Goal: Ask a question: Seek information or help from site administrators or community

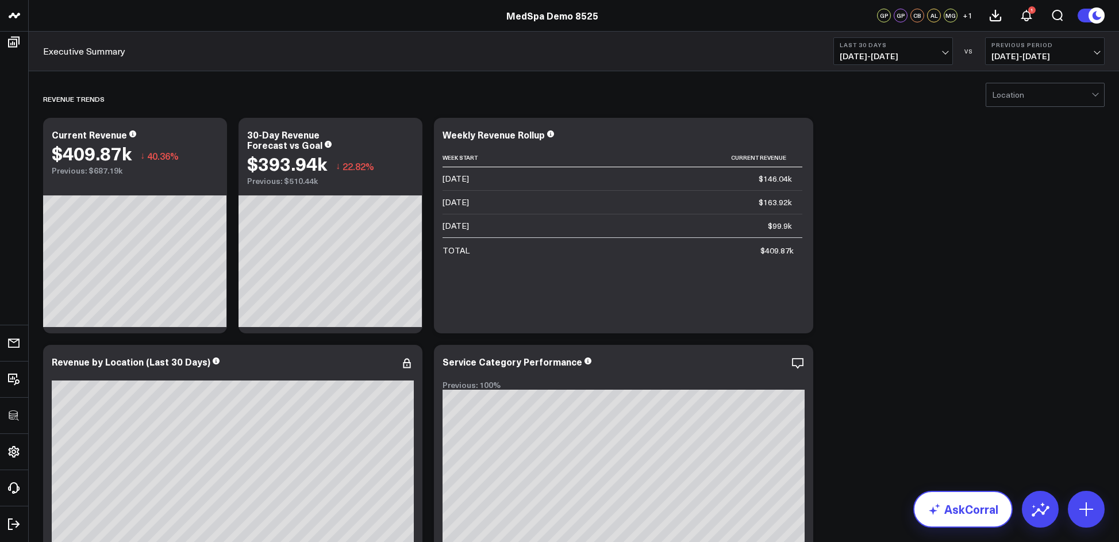
click at [949, 521] on link "AskCorral" at bounding box center [962, 509] width 99 height 37
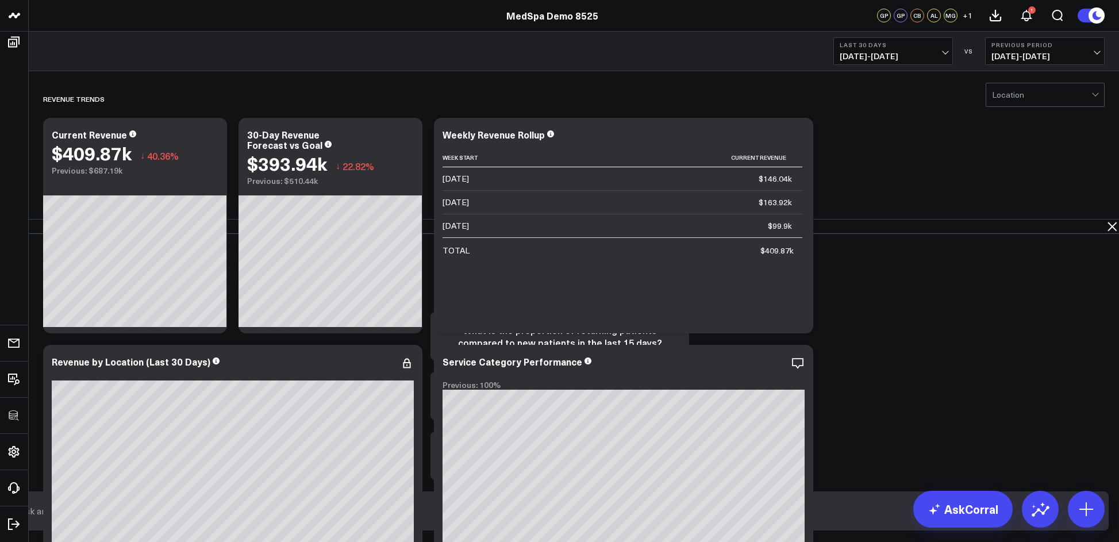
click at [712, 502] on form at bounding box center [559, 510] width 1097 height 39
click at [703, 511] on input "text" at bounding box center [549, 510] width 1067 height 21
type input "F"
type input "With 10 days left in the month what's the likelihood that we hit our revenue an…"
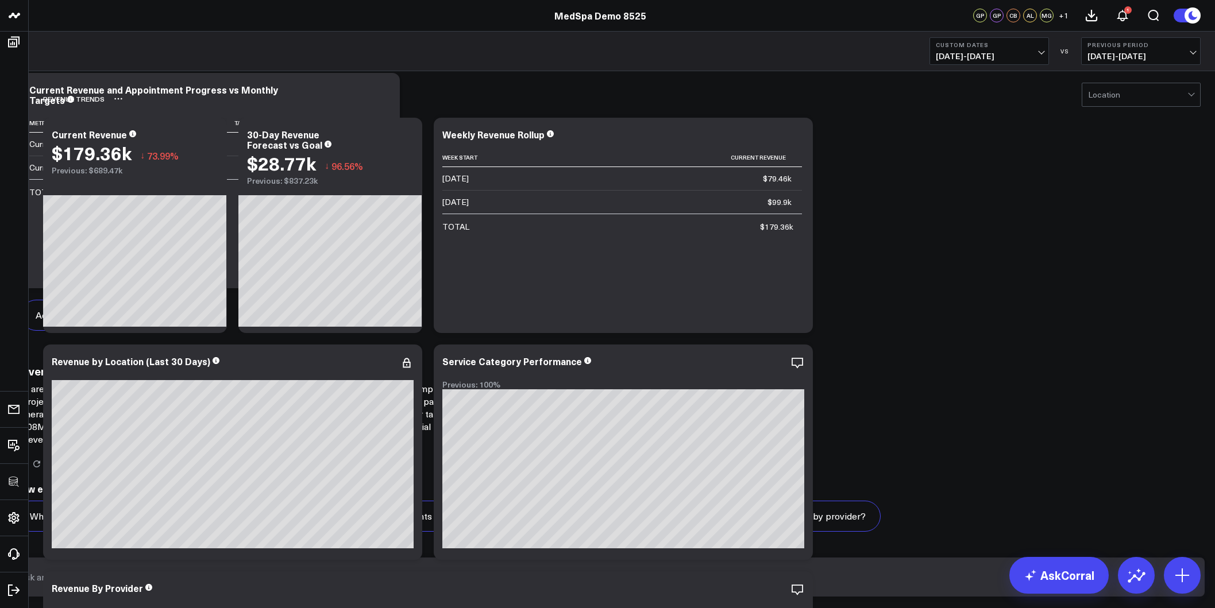
scroll to position [467, 0]
click at [475, 383] on p "You are currently on pace to exceed your appointment target, with 2,357 appoint…" at bounding box center [245, 414] width 460 height 63
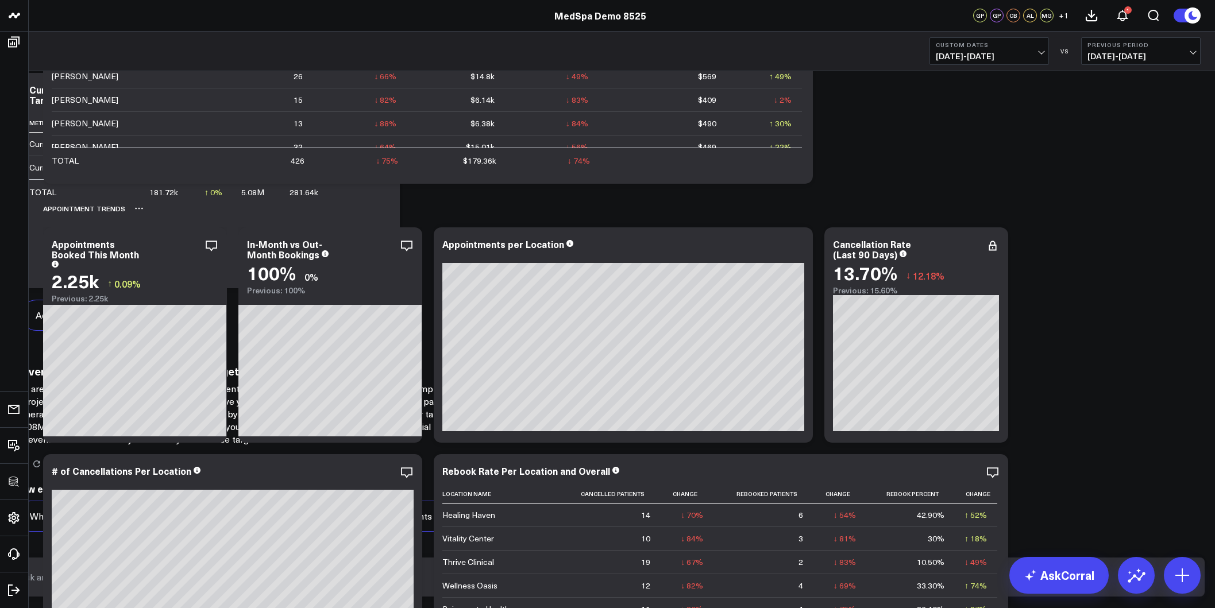
scroll to position [649, 0]
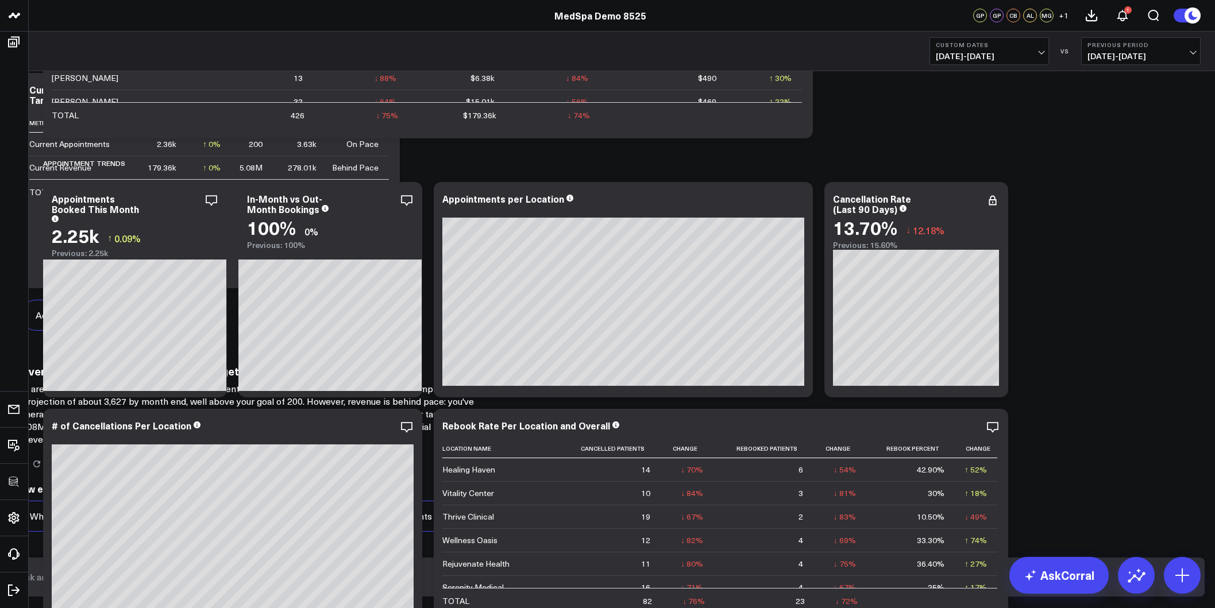
click at [475, 383] on p "You are currently on pace to exceed your appointment target, with 2,357 appoint…" at bounding box center [245, 414] width 460 height 63
click at [739, 541] on input "text" at bounding box center [598, 577] width 1164 height 21
type input "What has changed that's causing our appointment rates to stay high, but revenue…"
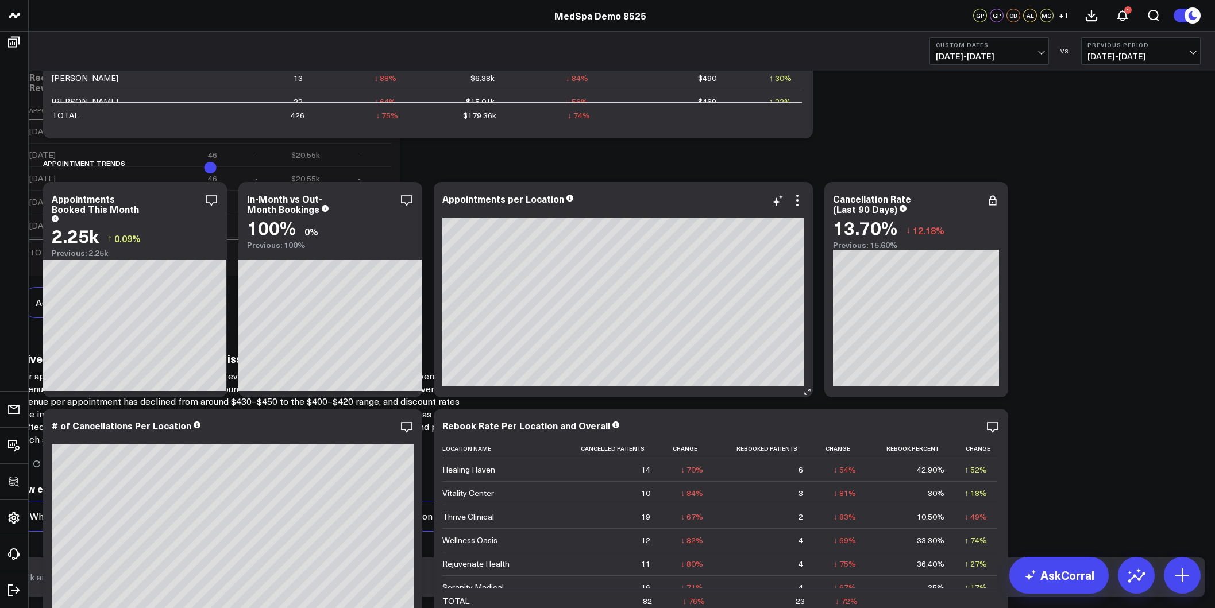
scroll to position [1270, 0]
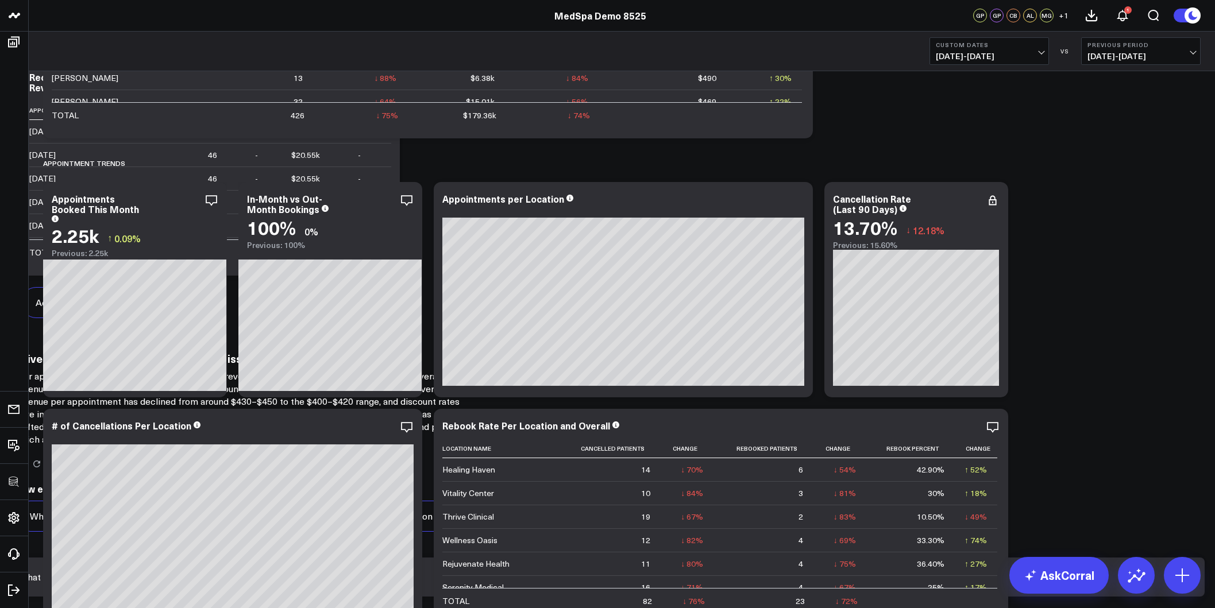
click at [724, 541] on input "What location is discounting more than usual?" at bounding box center [598, 577] width 1164 height 21
drag, startPoint x: 778, startPoint y: 606, endPoint x: 822, endPoint y: 602, distance: 44.4
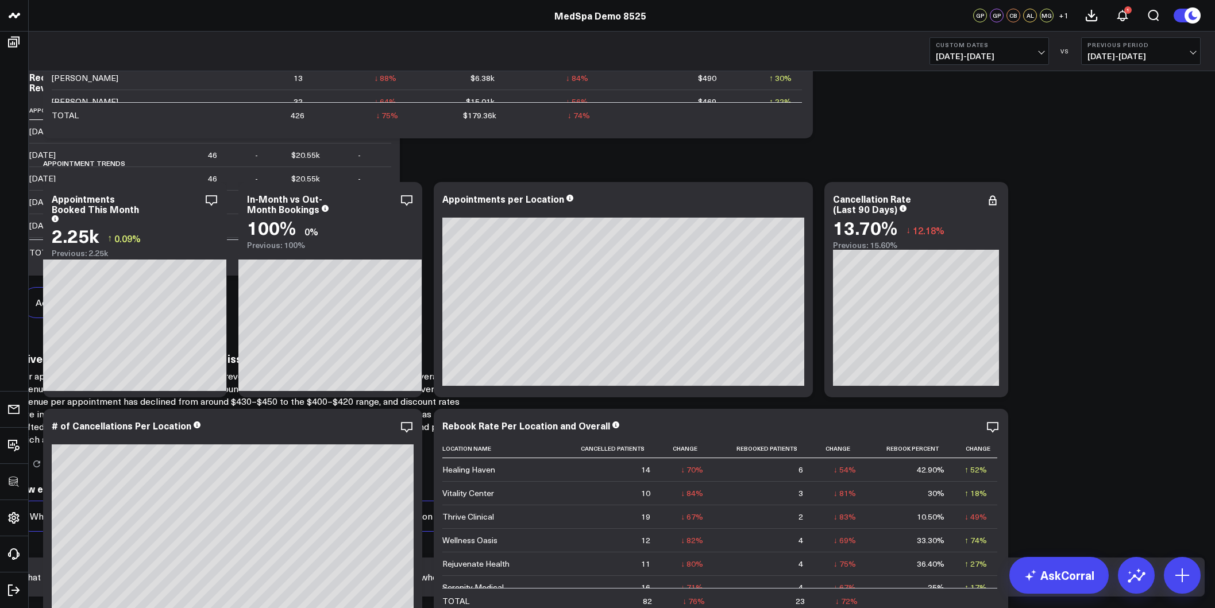
click at [902, 541] on input "What location is discounting more than their typical trends? And what serices h…" at bounding box center [598, 577] width 1164 height 21
type input "What location is discounting more than their typical trends? And what services …"
click at [846, 541] on form at bounding box center [608, 577] width 1194 height 39
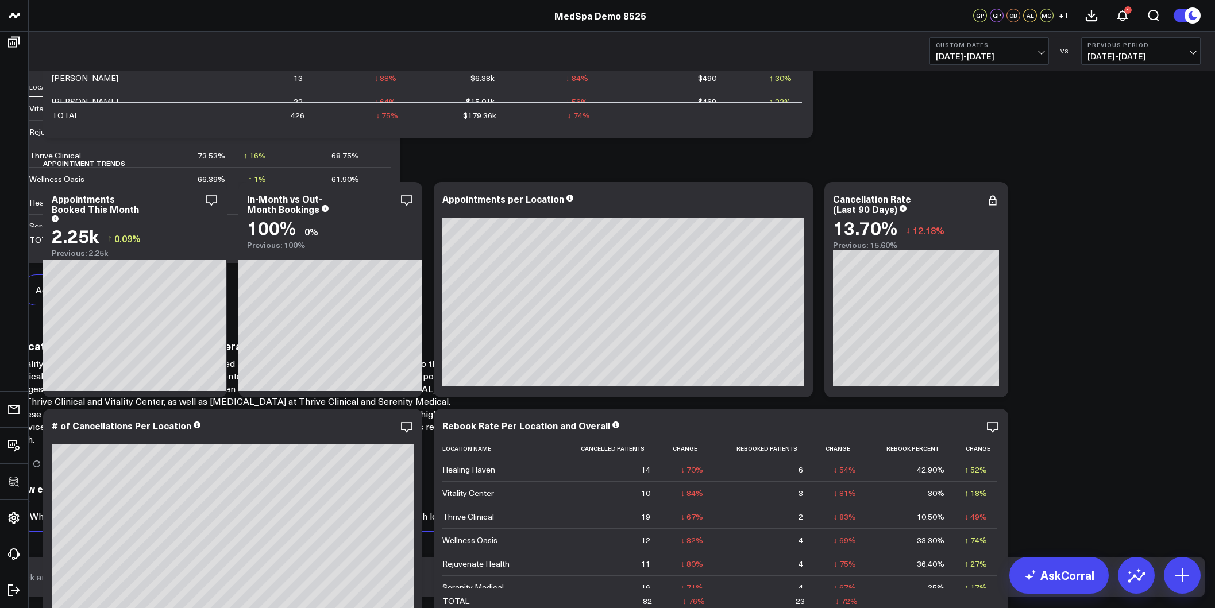
click at [762, 541] on input "text" at bounding box center [598, 577] width 1164 height 21
type input "W"
type input "Is this a specific provider problem at those locations or across the board?"
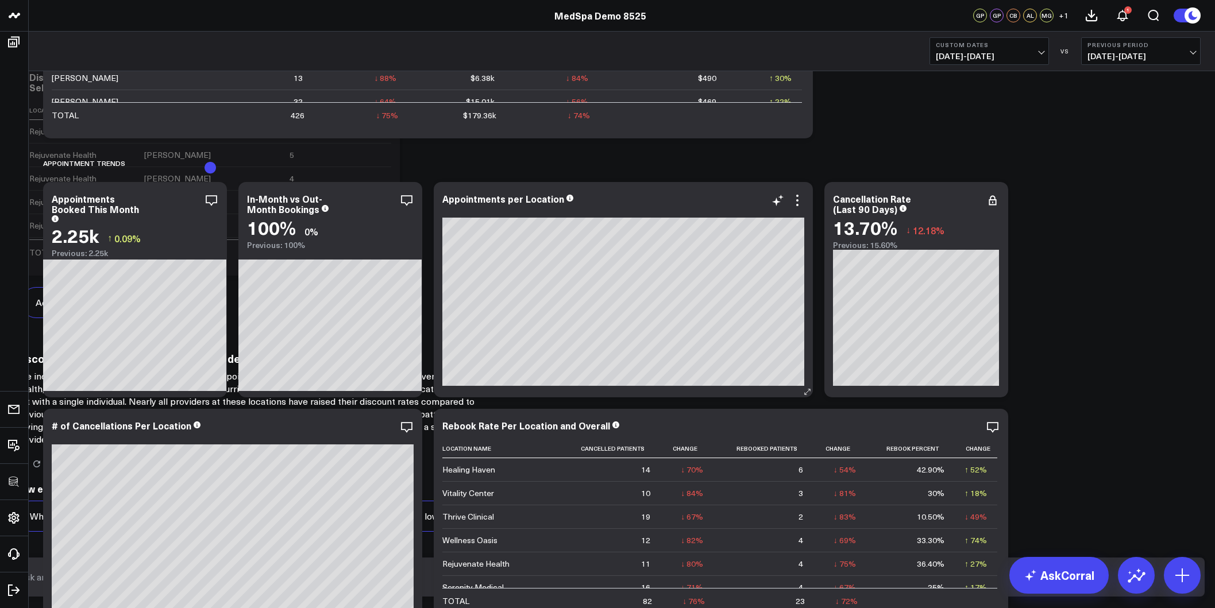
scroll to position [2979, 0]
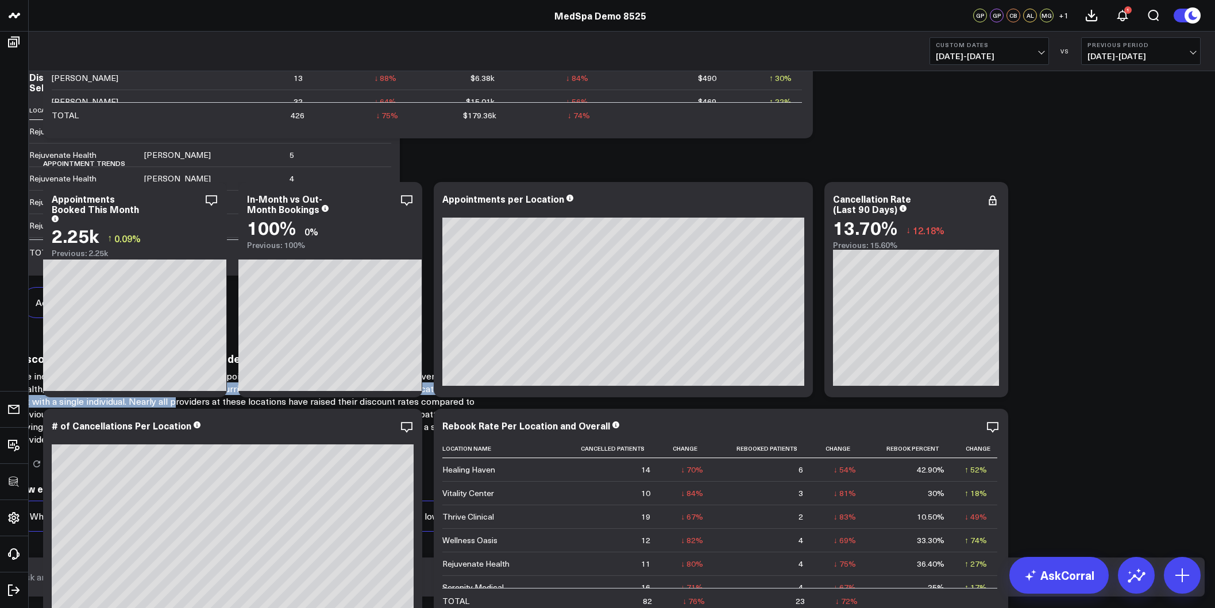
drag, startPoint x: 715, startPoint y: 376, endPoint x: 716, endPoint y: 394, distance: 18.4
click at [475, 394] on p "The increase in discounting and drop in average appointment value at [GEOGRAPHI…" at bounding box center [245, 408] width 460 height 76
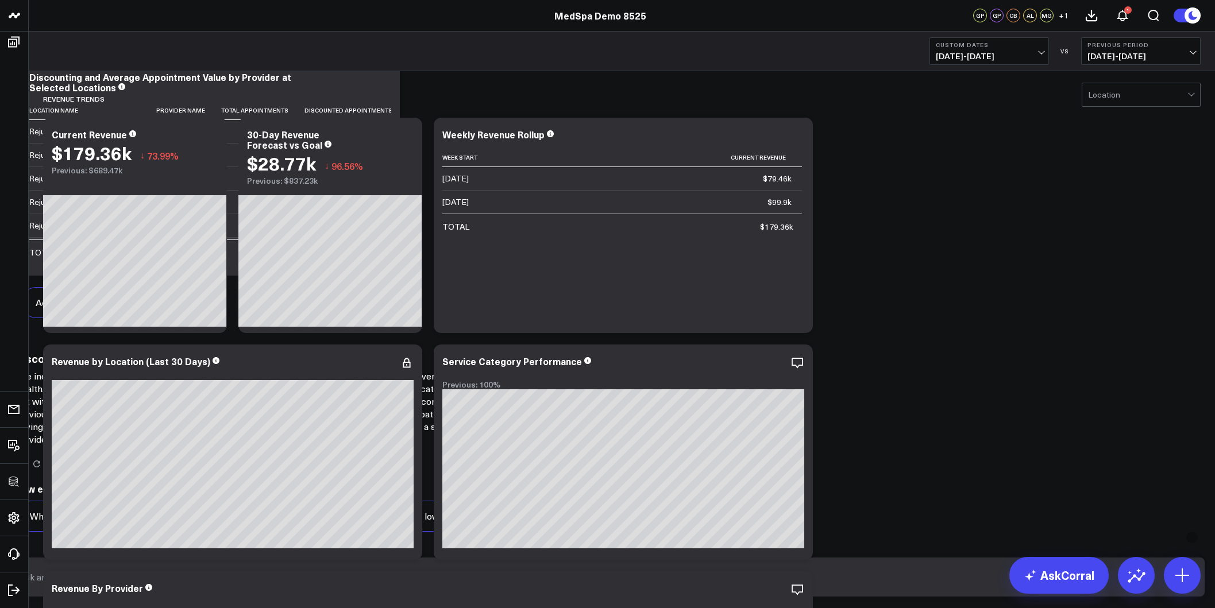
scroll to position [770, 0]
copy div "What has changed that's causing our appointment rates to stay high, but revenue…"
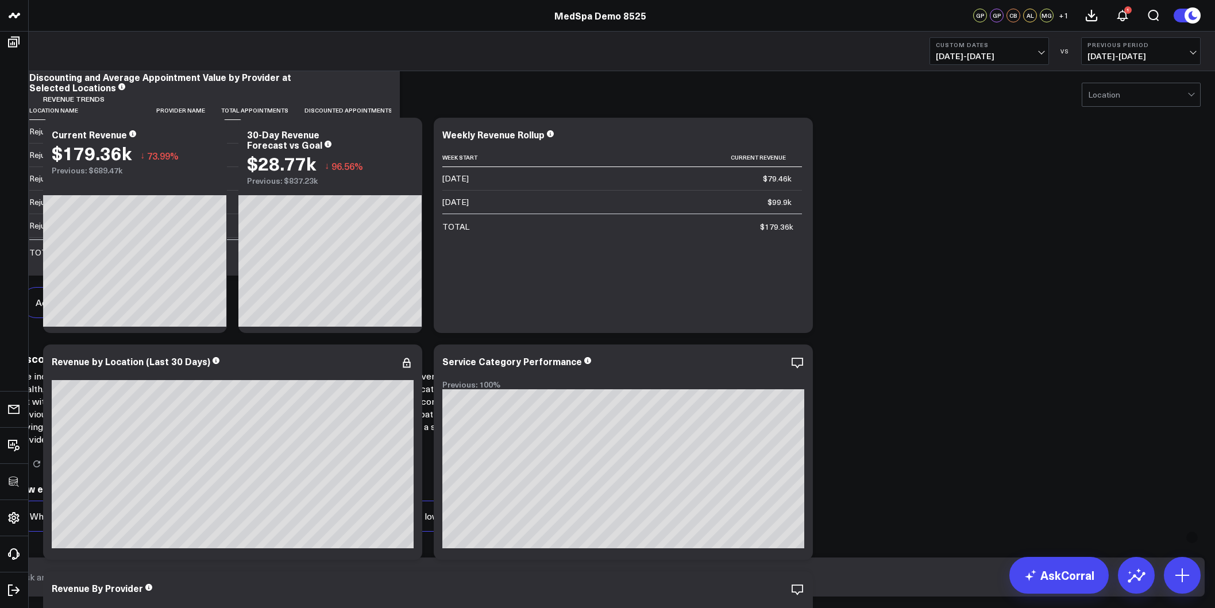
scroll to position [1429, 0]
copy div "What location is discounting more than their typical trends? And what services …"
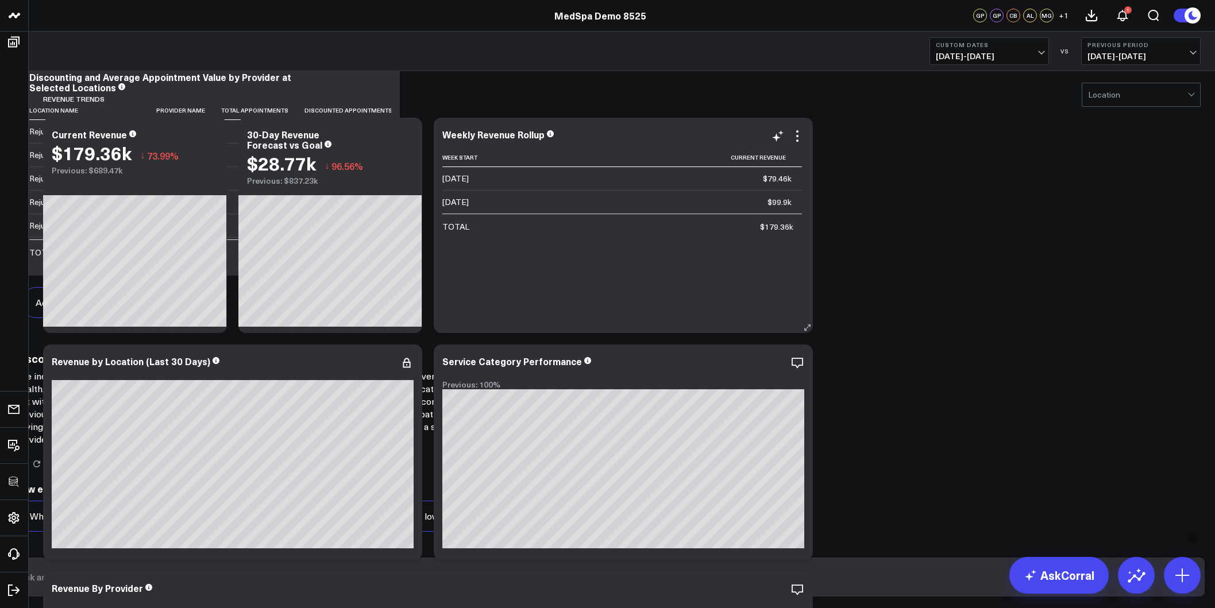
scroll to position [2265, 0]
copy div "Is this a specific provider problem at those locations or across the board?"
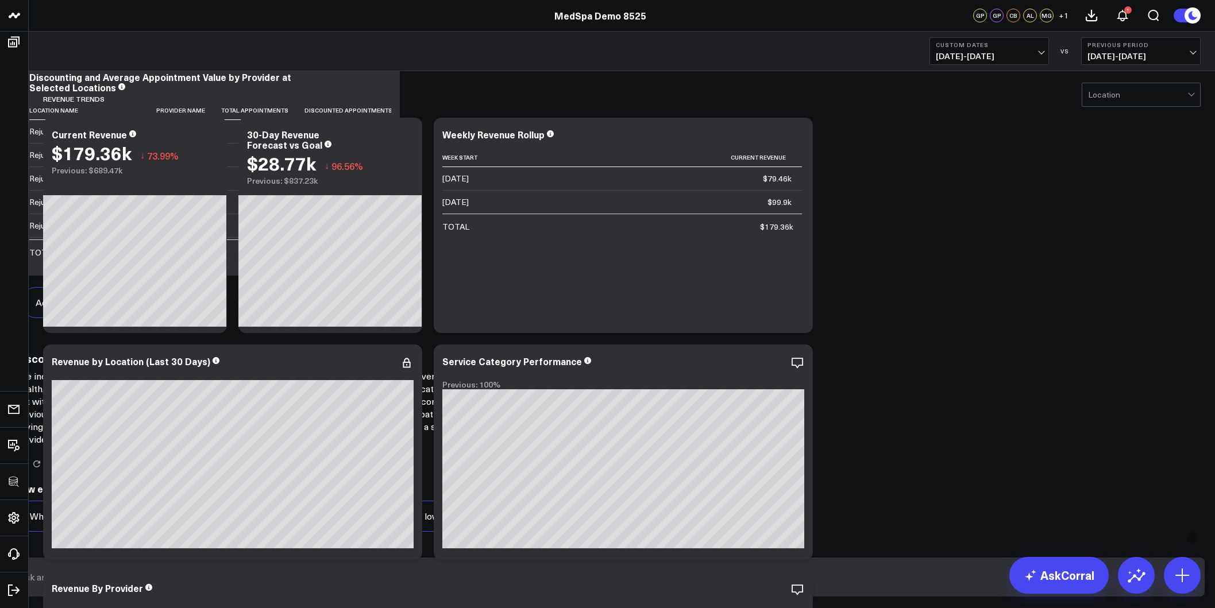
scroll to position [2979, 0]
click at [695, 541] on input "text" at bounding box center [598, 577] width 1164 height 21
type input "W"
type input "Based on historical marketing data what campaigns should we run to get the aver…"
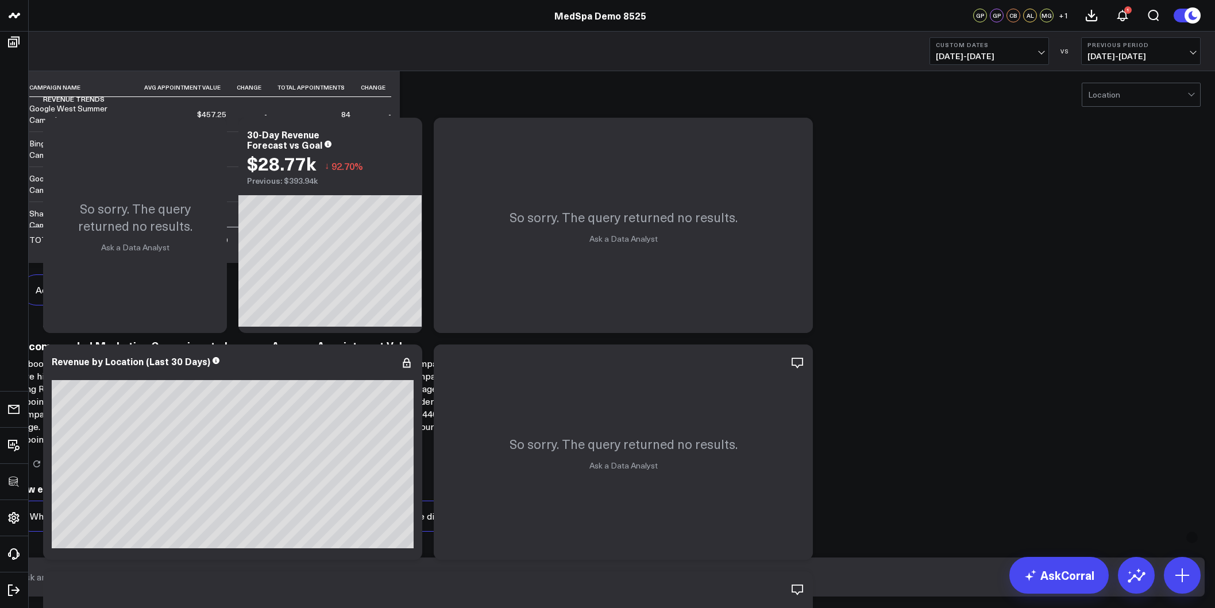
scroll to position [3200, 0]
copy div "Based on historical marketing data what campaigns should we run to get the aver…"
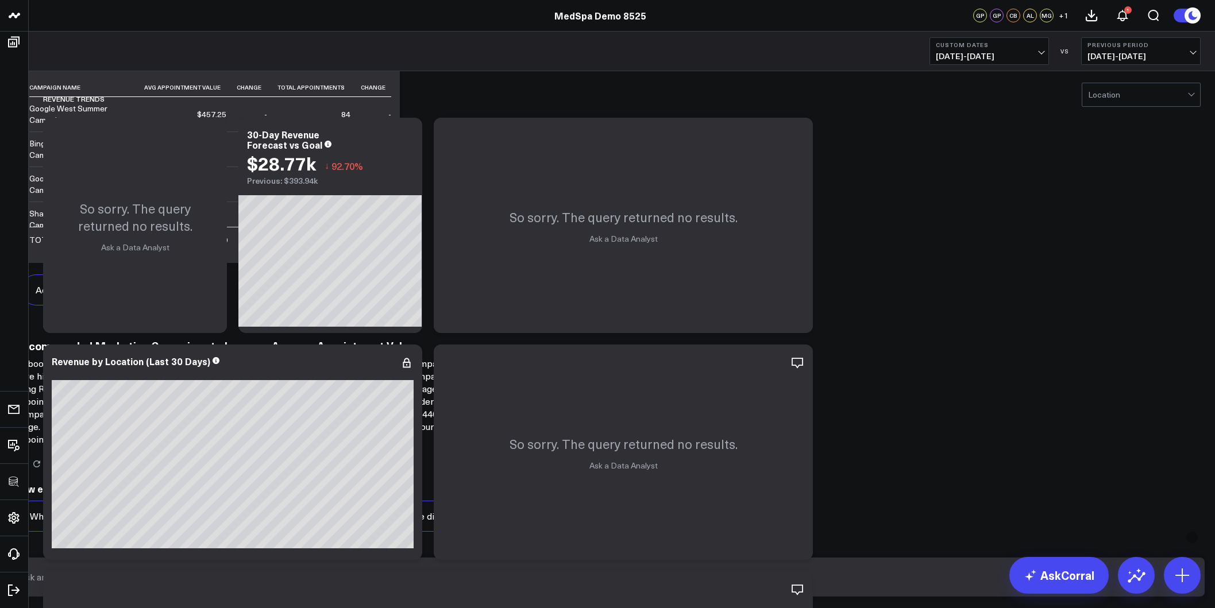
scroll to position [4108, 0]
click at [739, 541] on input "text" at bounding box center [598, 577] width 1164 height 21
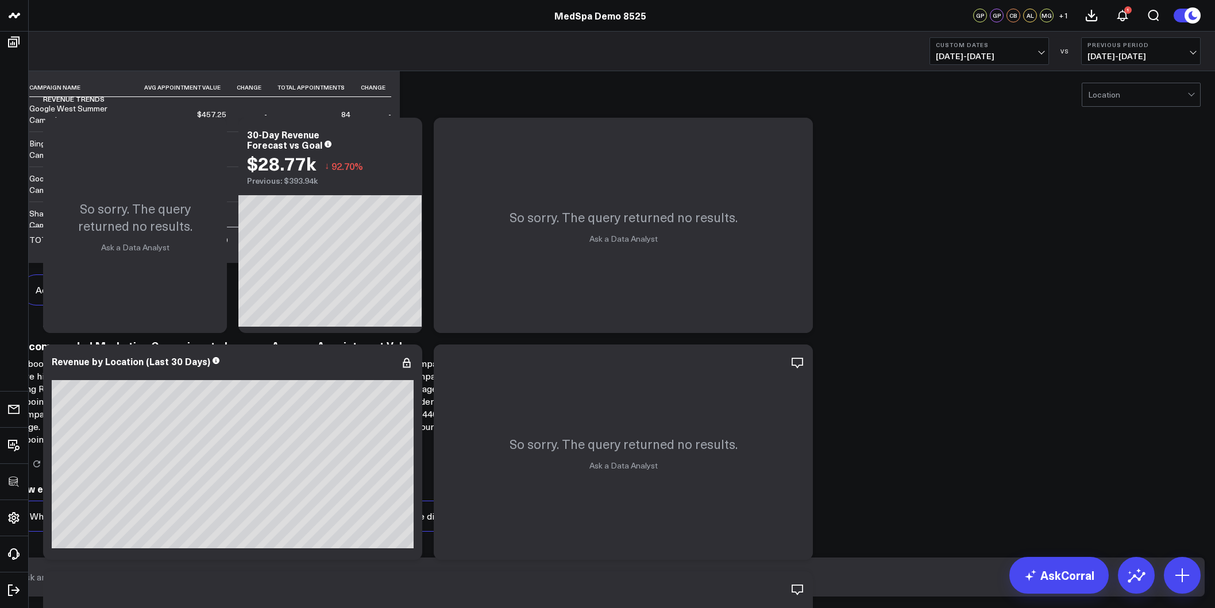
click at [739, 541] on input "text" at bounding box center [598, 577] width 1164 height 21
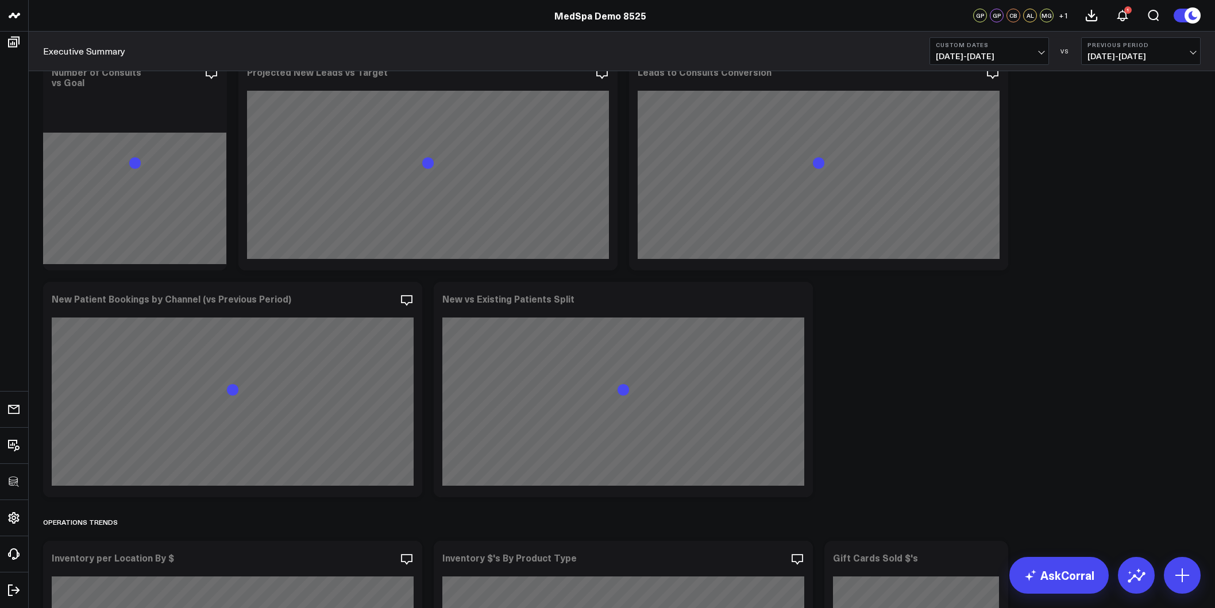
scroll to position [1566, 0]
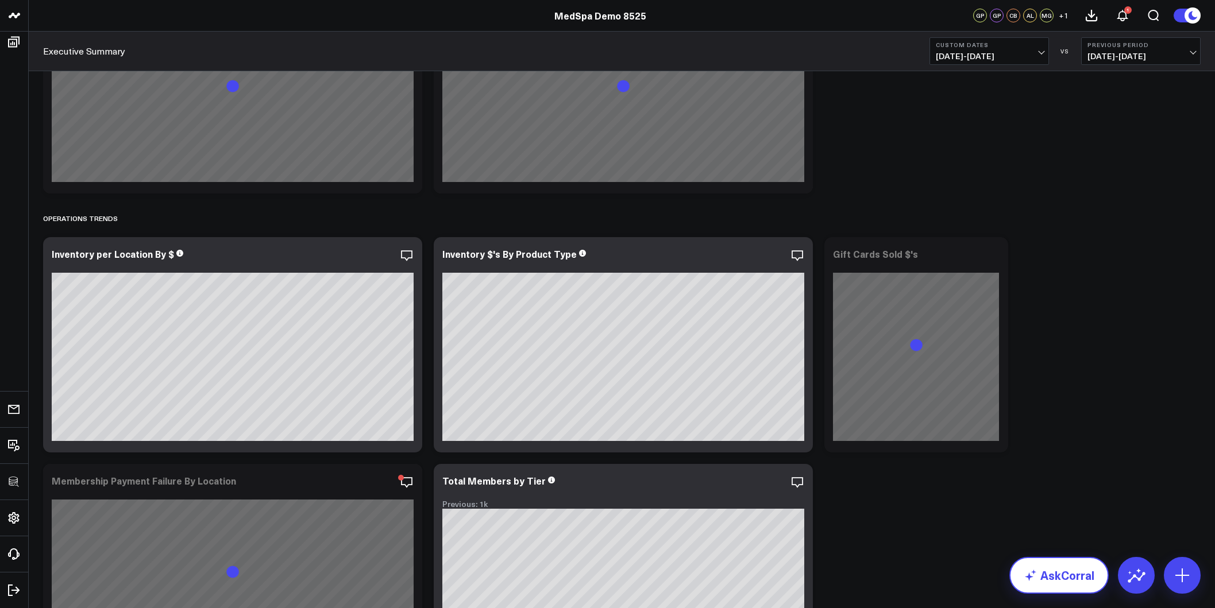
click at [1035, 541] on link "AskCorral" at bounding box center [1058, 575] width 99 height 37
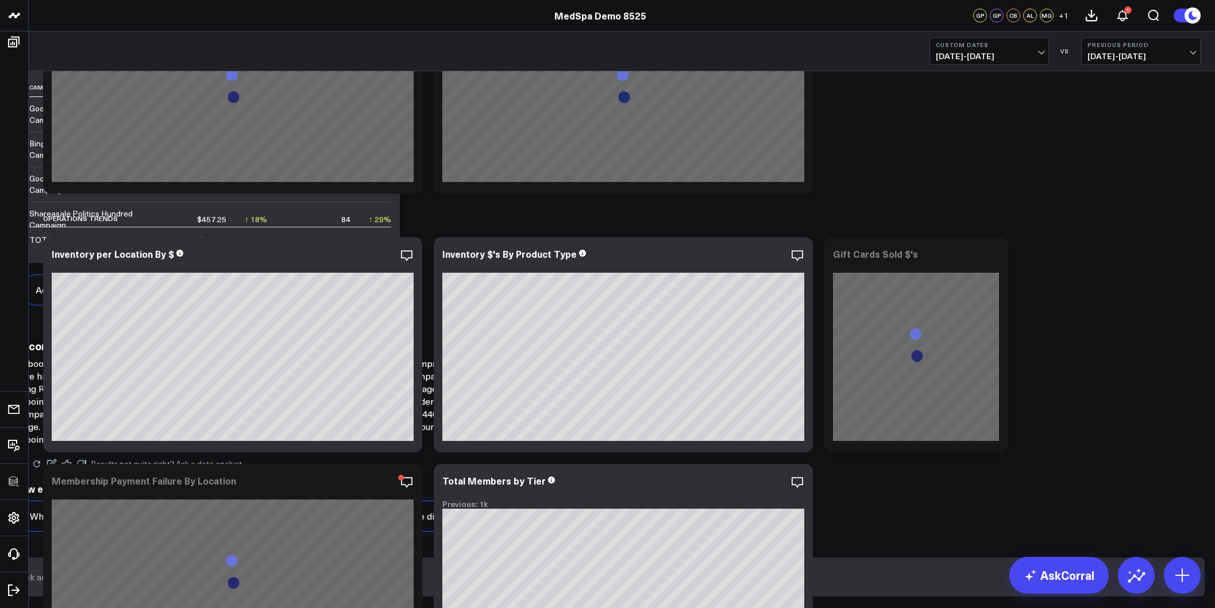
click at [959, 541] on input "text" at bounding box center [598, 577] width 1164 height 21
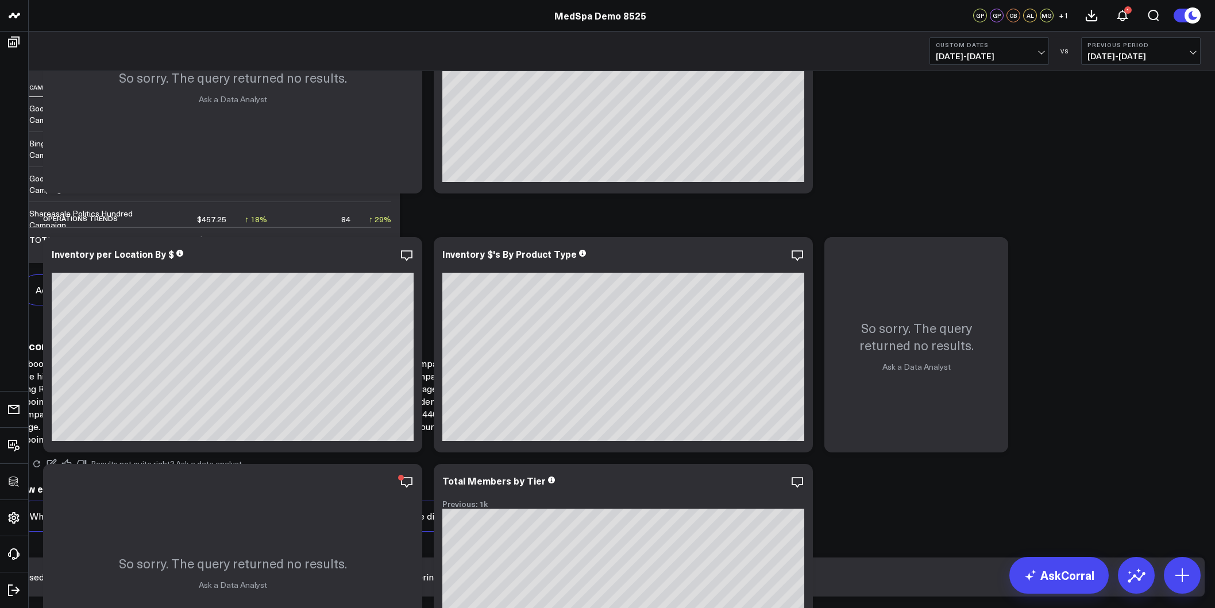
scroll to position [0, 83]
type input "Based on the current trend in appointments and services what inventory should w…"
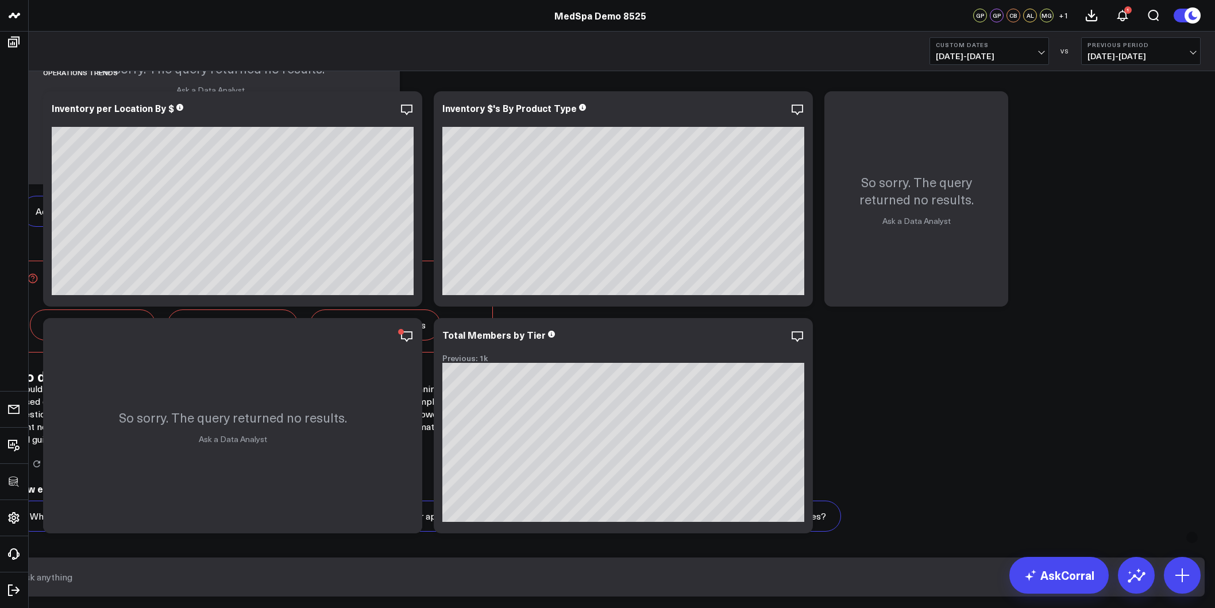
scroll to position [4214, 0]
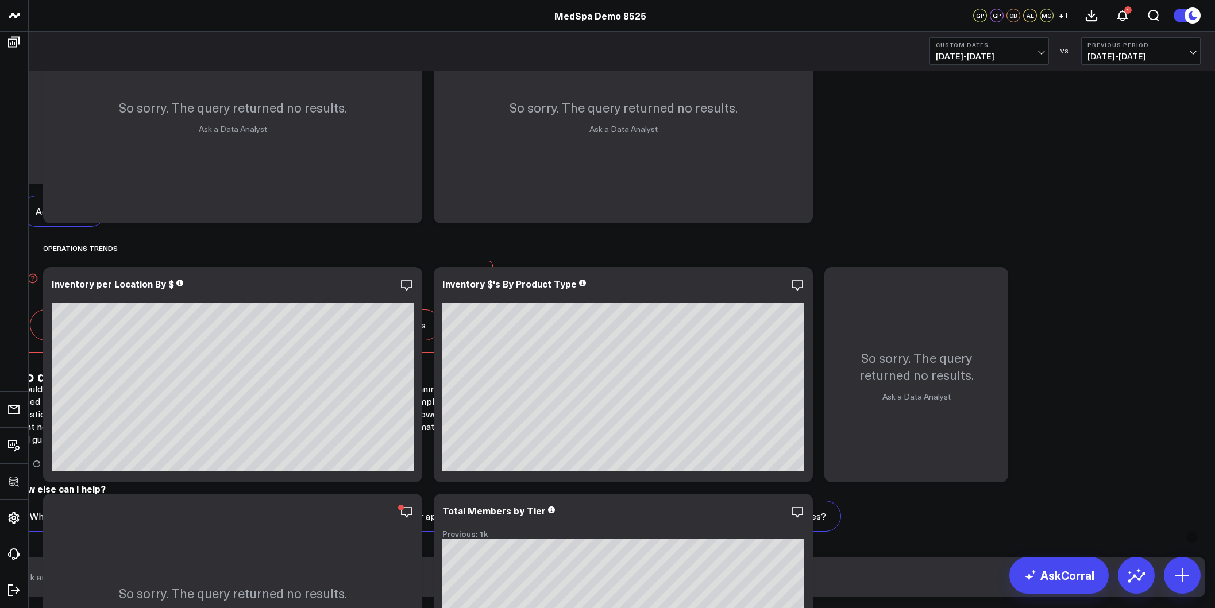
scroll to position [5035, 0]
click at [765, 541] on input "text" at bounding box center [598, 577] width 1164 height 21
type input "What location is at risk of running out of key inventory products"
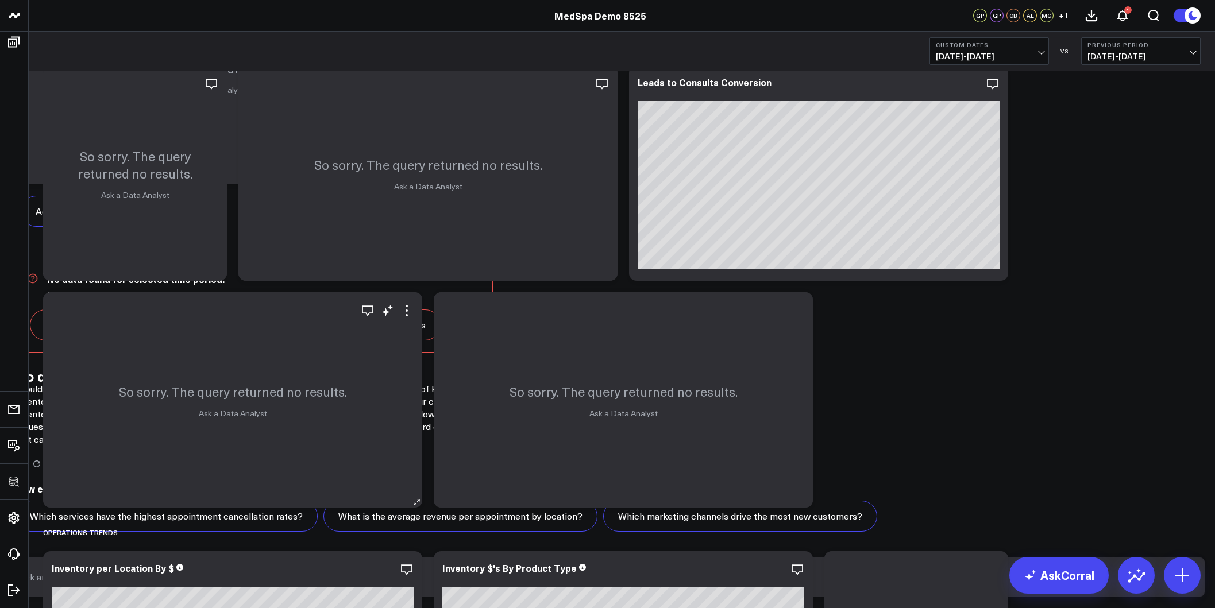
scroll to position [1239, 0]
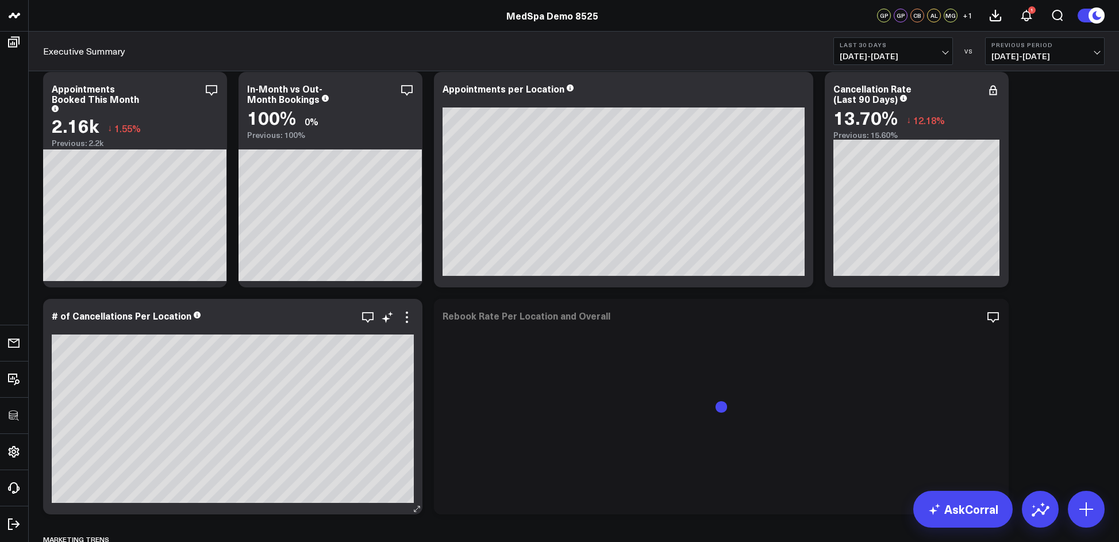
scroll to position [674, 0]
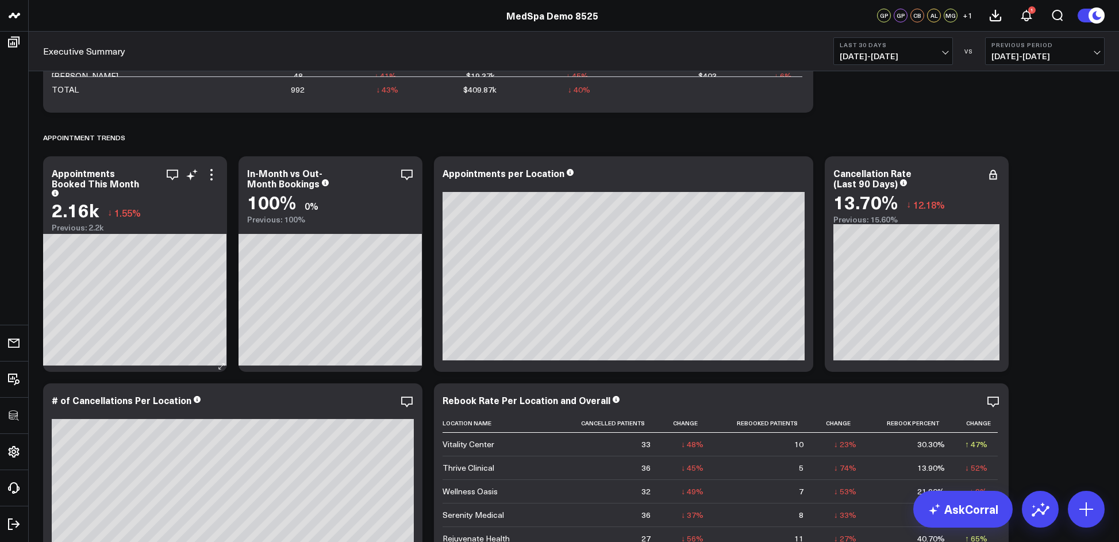
click at [211, 182] on div "Appointments Booked This Month" at bounding box center [135, 182] width 167 height 29
click at [215, 180] on icon at bounding box center [212, 175] width 14 height 14
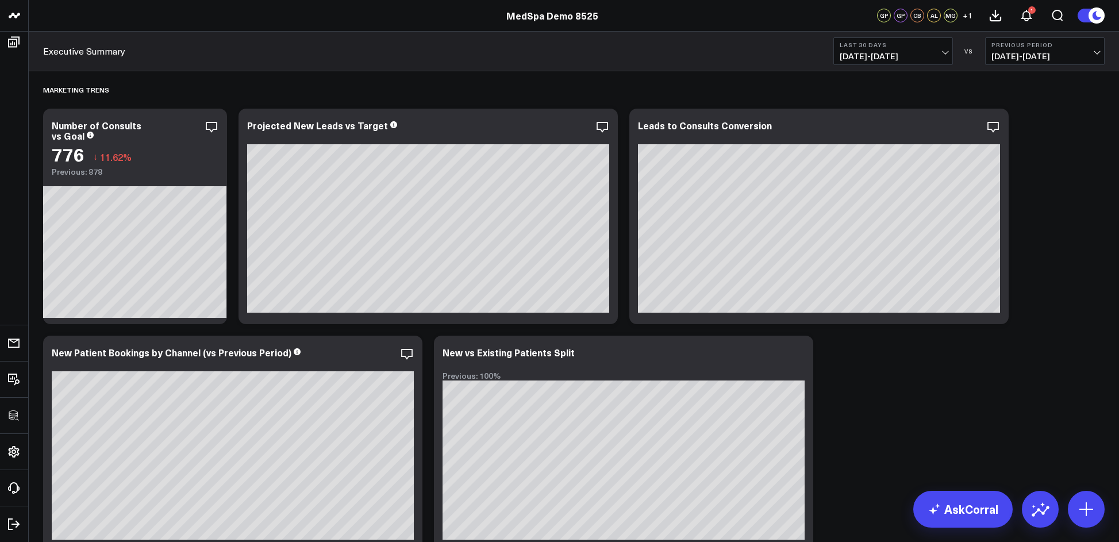
scroll to position [1207, 0]
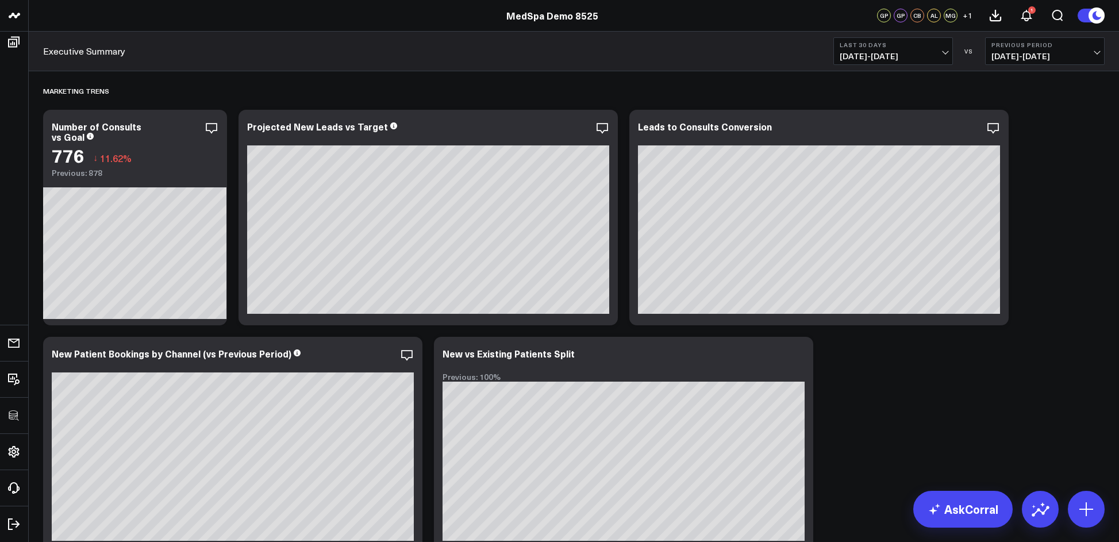
drag, startPoint x: 1096, startPoint y: 22, endPoint x: 1117, endPoint y: 17, distance: 21.3
click at [1096, 22] on circle at bounding box center [1096, 15] width 16 height 16
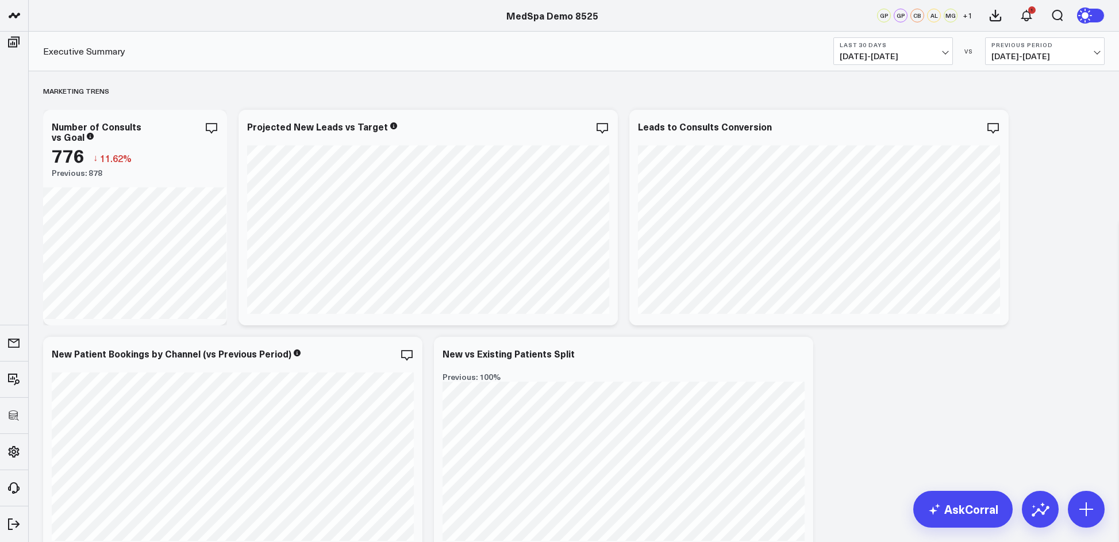
click at [1091, 16] on icon at bounding box center [1086, 15] width 13 height 13
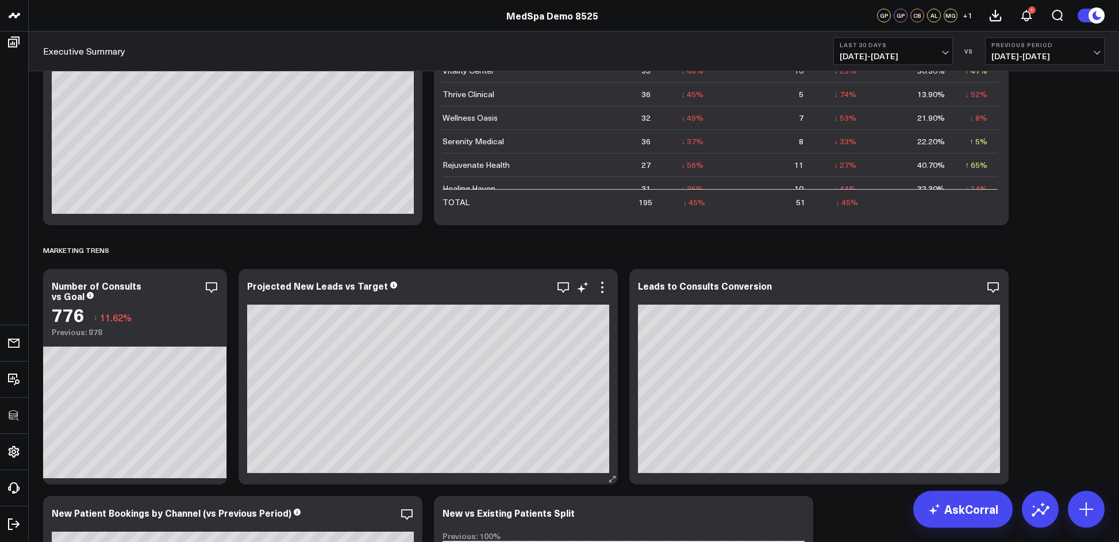
scroll to position [1045, 0]
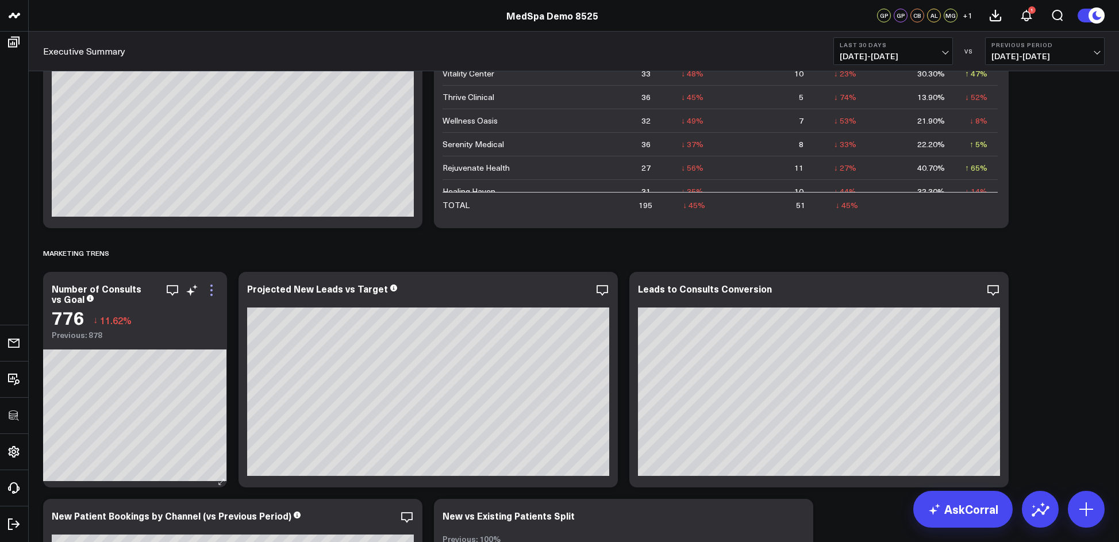
click at [208, 291] on icon at bounding box center [212, 290] width 14 height 14
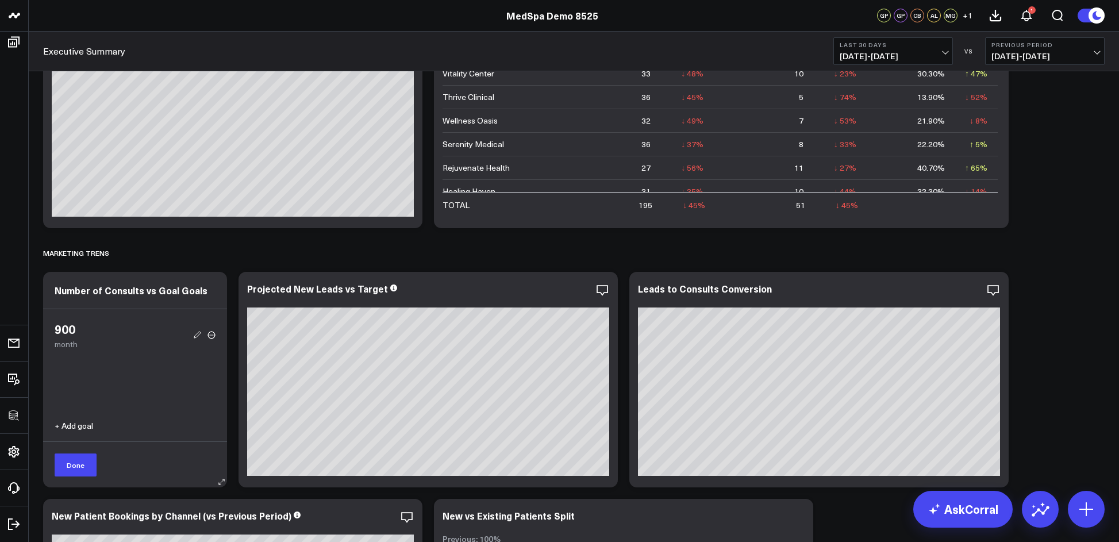
click at [200, 335] on icon at bounding box center [197, 334] width 10 height 10
type input "900"
radio input "true"
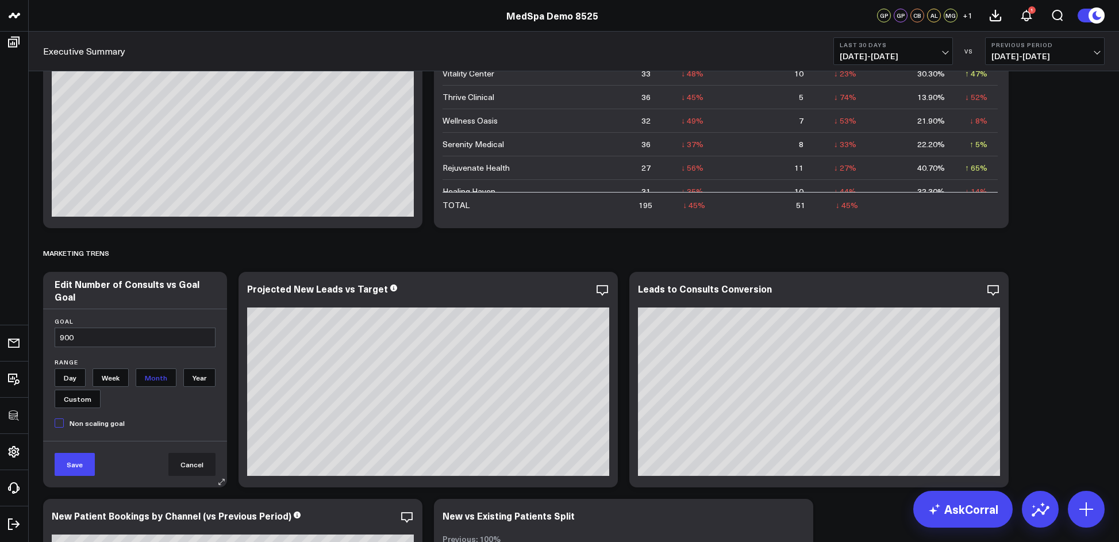
click at [175, 338] on input "900" at bounding box center [135, 337] width 161 height 20
click at [77, 456] on button "Save" at bounding box center [75, 464] width 40 height 23
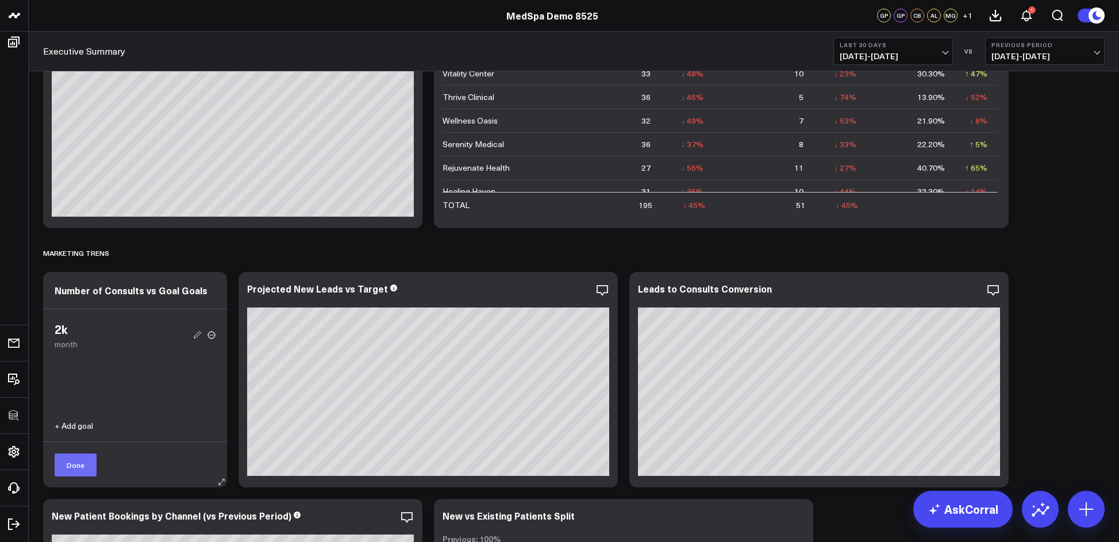
click at [92, 464] on button "Done" at bounding box center [76, 464] width 42 height 23
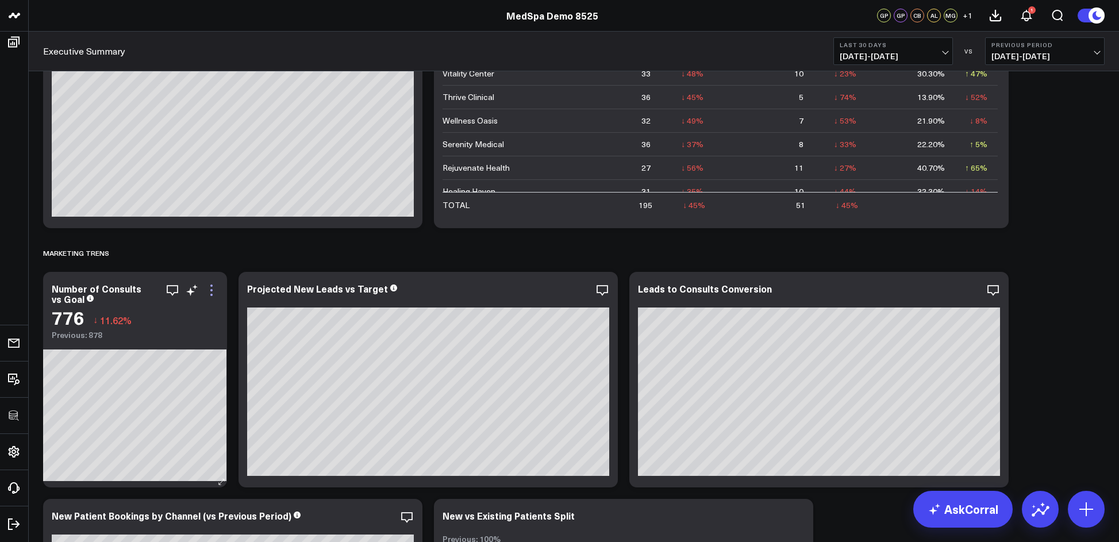
click at [214, 287] on icon at bounding box center [212, 290] width 14 height 14
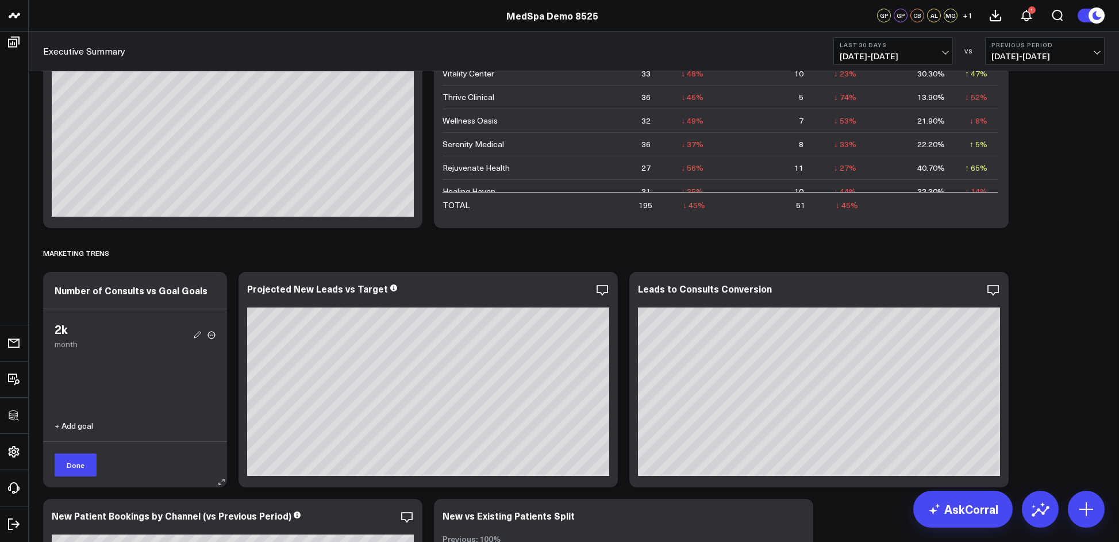
click at [196, 338] on icon at bounding box center [197, 334] width 10 height 10
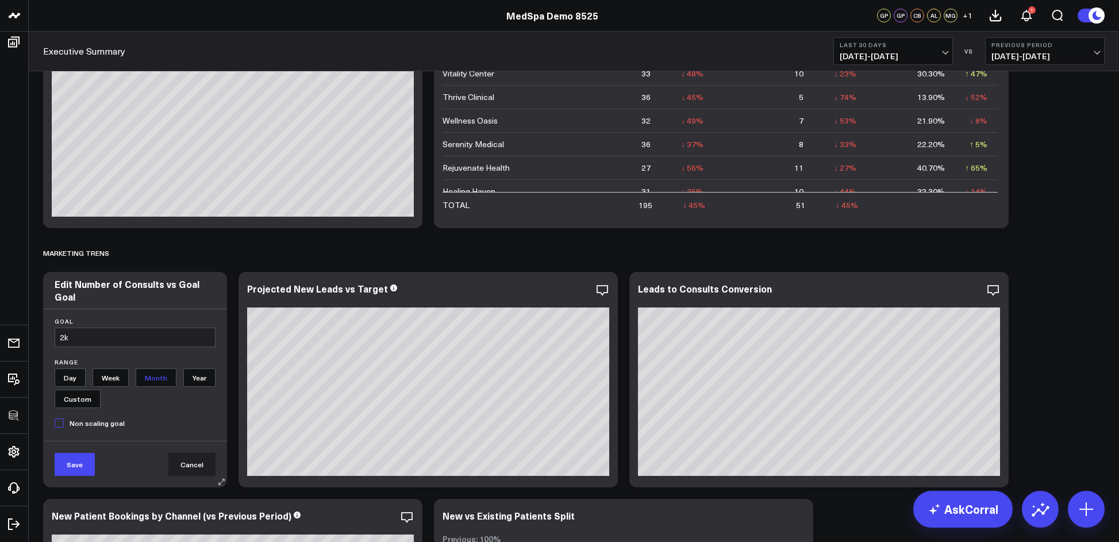
click at [151, 339] on input "2k" at bounding box center [135, 337] width 161 height 20
type input "1000"
click at [79, 468] on button "Save" at bounding box center [75, 464] width 40 height 23
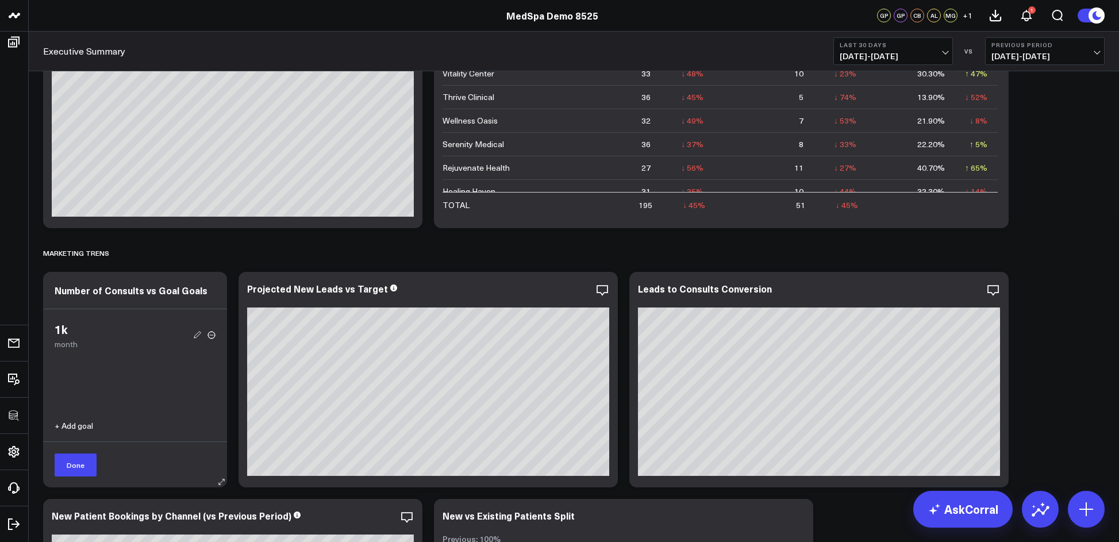
click at [79, 468] on button "Done" at bounding box center [76, 464] width 42 height 23
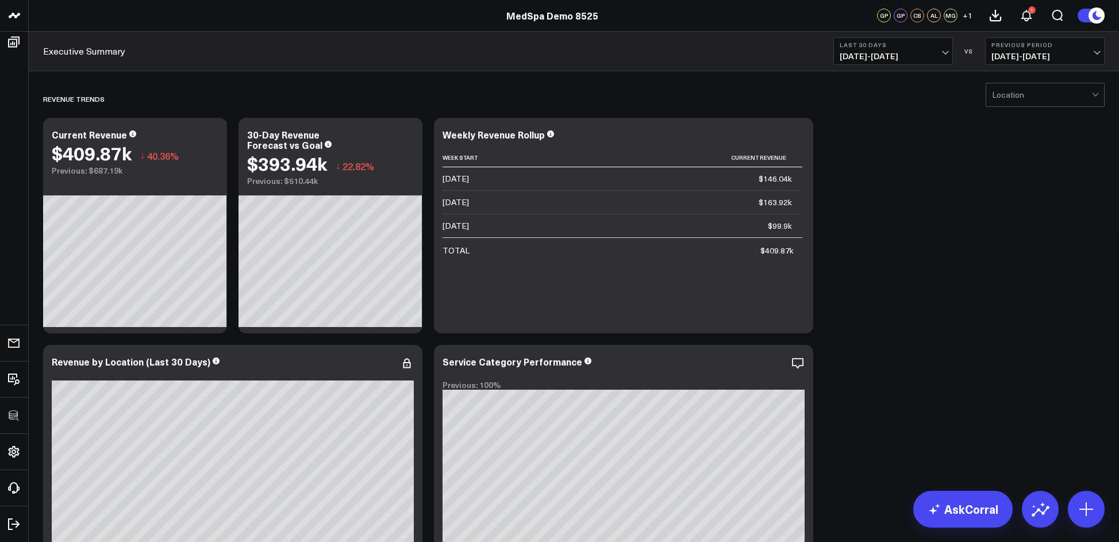
click at [1022, 49] on button "Previous Period 06/21/25 - 07/20/25" at bounding box center [1045, 51] width 120 height 28
click at [945, 46] on b "Last 30 Days" at bounding box center [892, 44] width 107 height 7
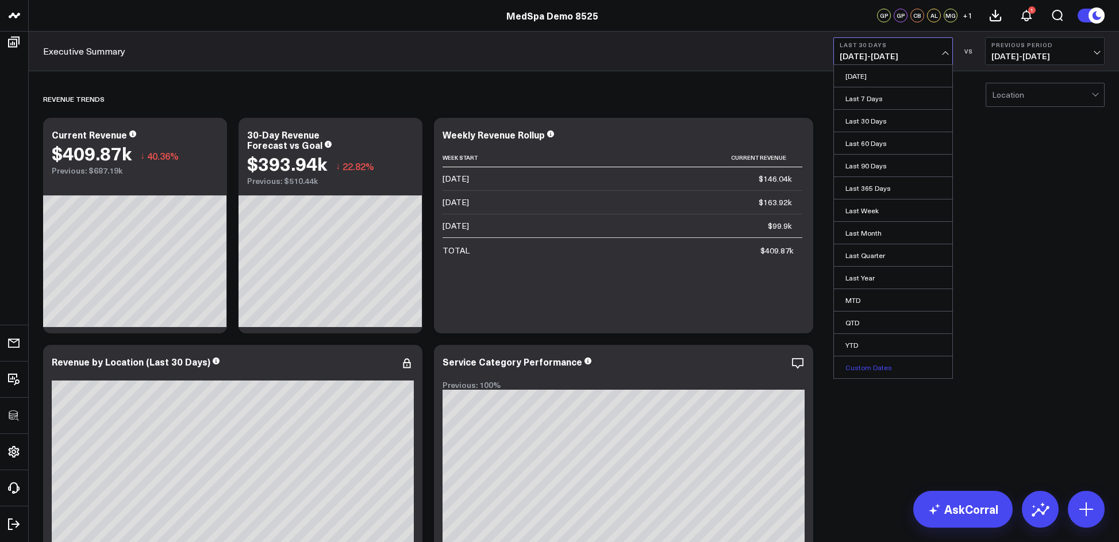
click at [888, 361] on link "Custom Dates" at bounding box center [893, 367] width 118 height 22
select select "7"
select select "2025"
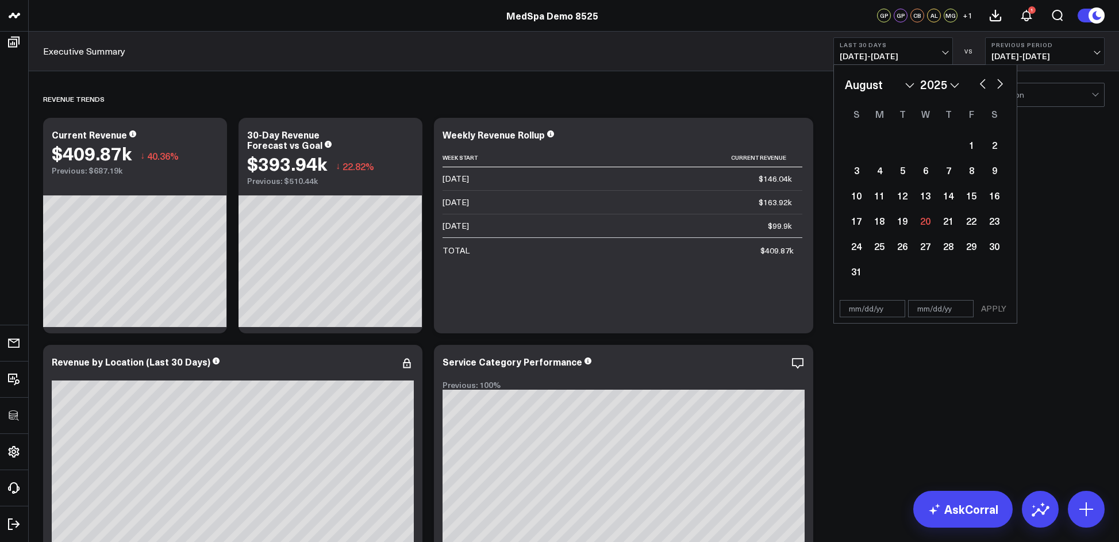
click at [1001, 86] on button "button" at bounding box center [999, 83] width 11 height 14
select select "8"
select select "2025"
click at [880, 144] on div "1" at bounding box center [879, 144] width 23 height 23
type input "[DATE]"
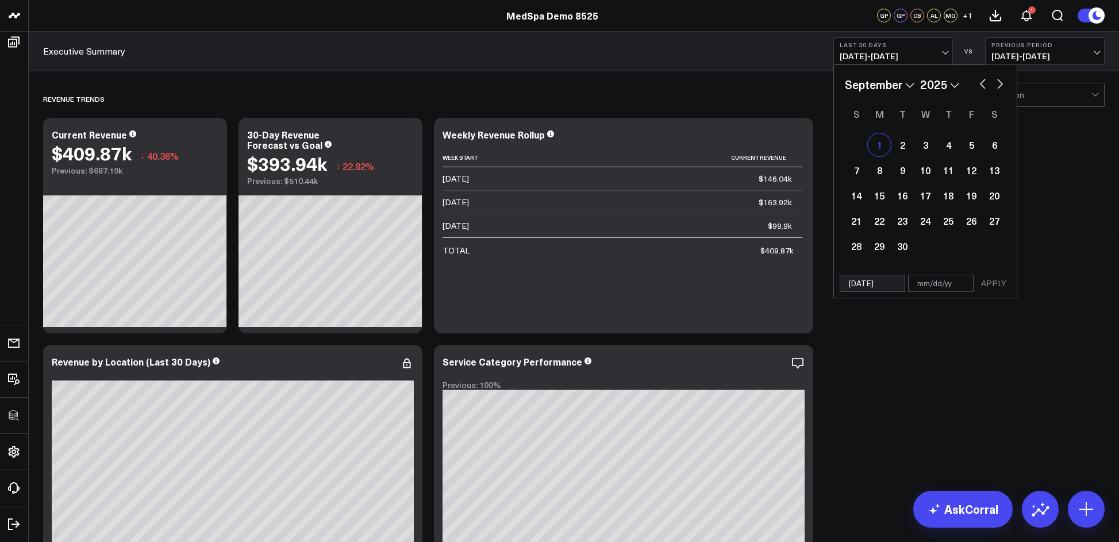
select select "8"
select select "2025"
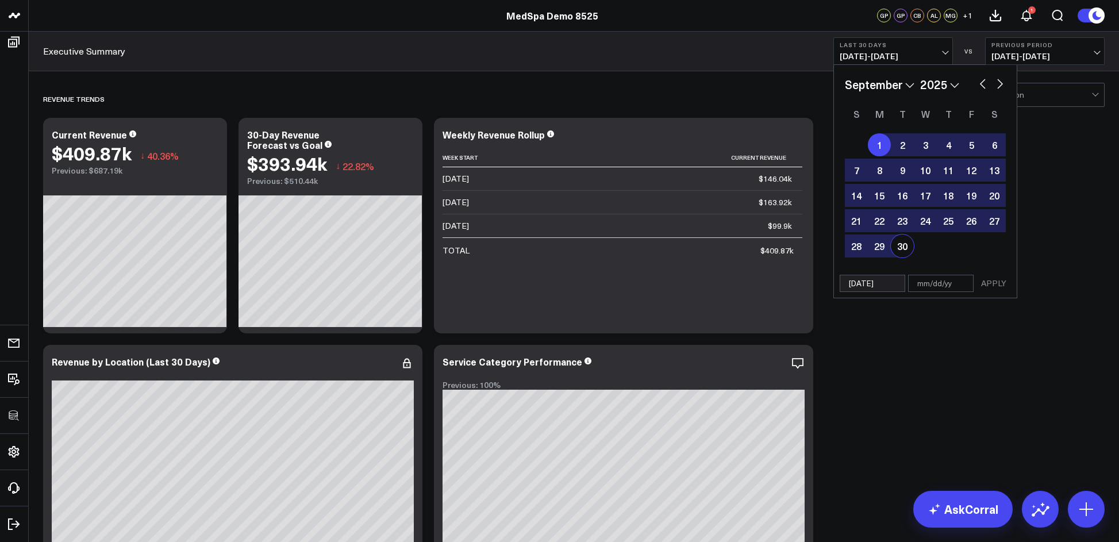
click at [903, 250] on div "30" at bounding box center [902, 245] width 23 height 23
type input "[DATE]"
select select "8"
select select "2025"
click at [992, 282] on button "APPLY" at bounding box center [993, 283] width 34 height 17
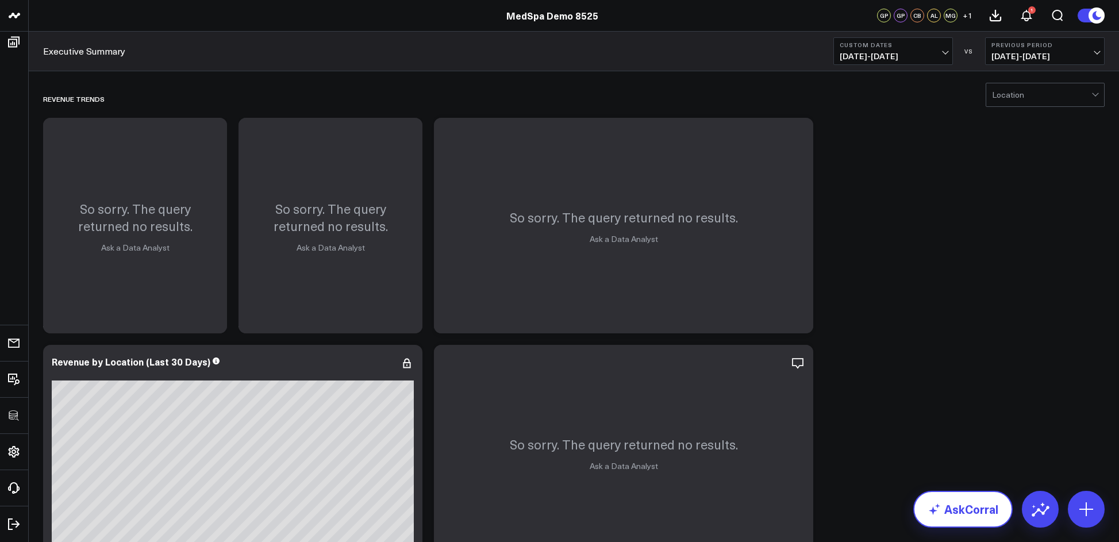
click at [973, 527] on link "AskCorral" at bounding box center [962, 509] width 99 height 37
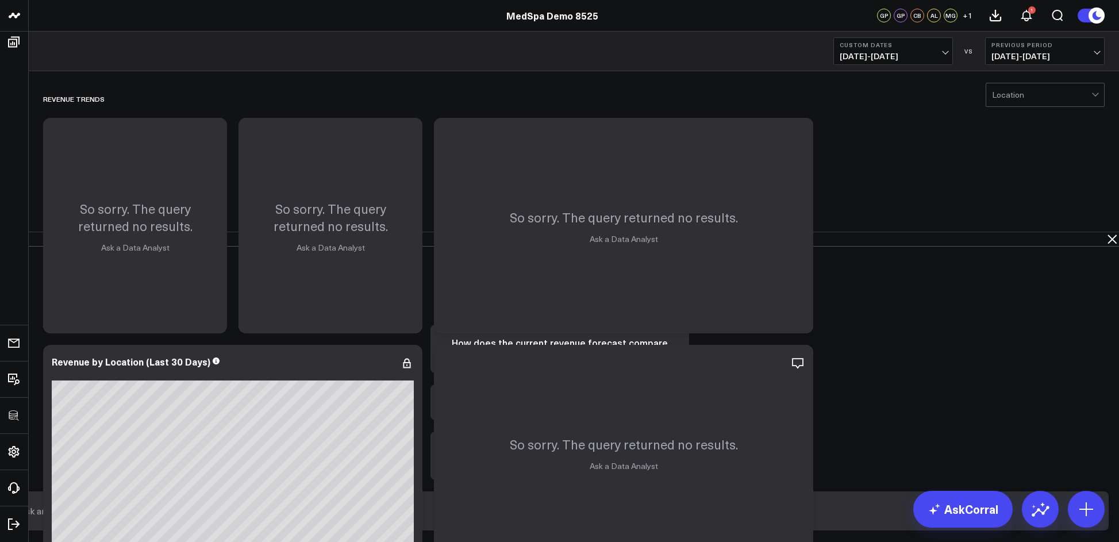
click at [744, 519] on input "text" at bounding box center [549, 510] width 1067 height 21
type input "what inventory during september given appointment types for services is potenti…"
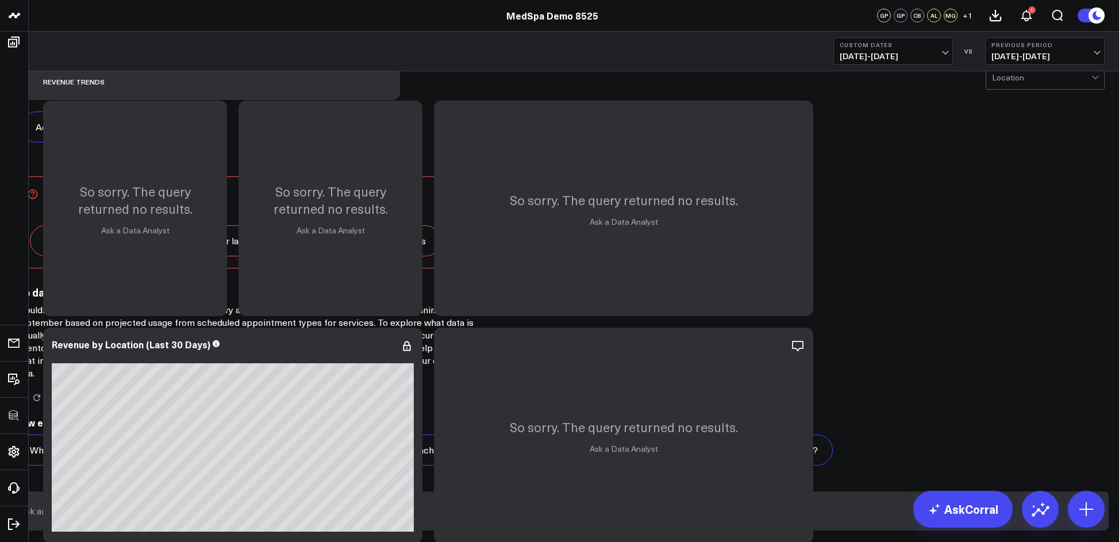
scroll to position [19, 0]
